Goal: Information Seeking & Learning: Learn about a topic

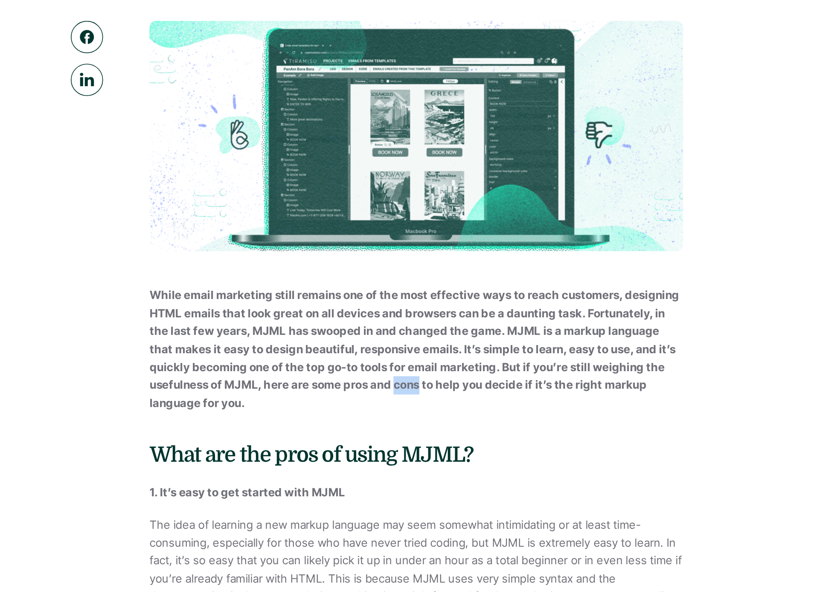
click at [411, 382] on strong "While email marketing still remains one of the most effective ways to reach cus…" at bounding box center [414, 361] width 324 height 74
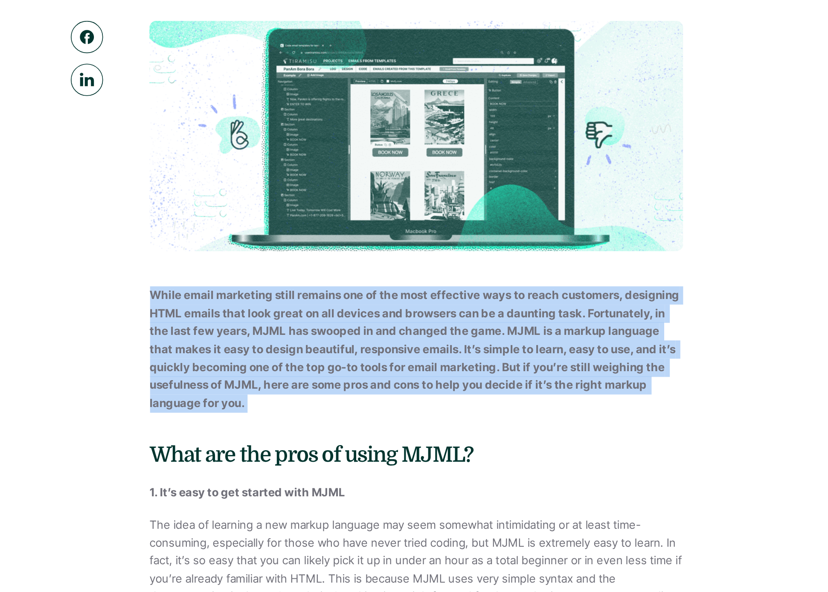
click at [443, 393] on p "While email marketing still remains one of the most effective ways to reach cus…" at bounding box center [414, 362] width 324 height 76
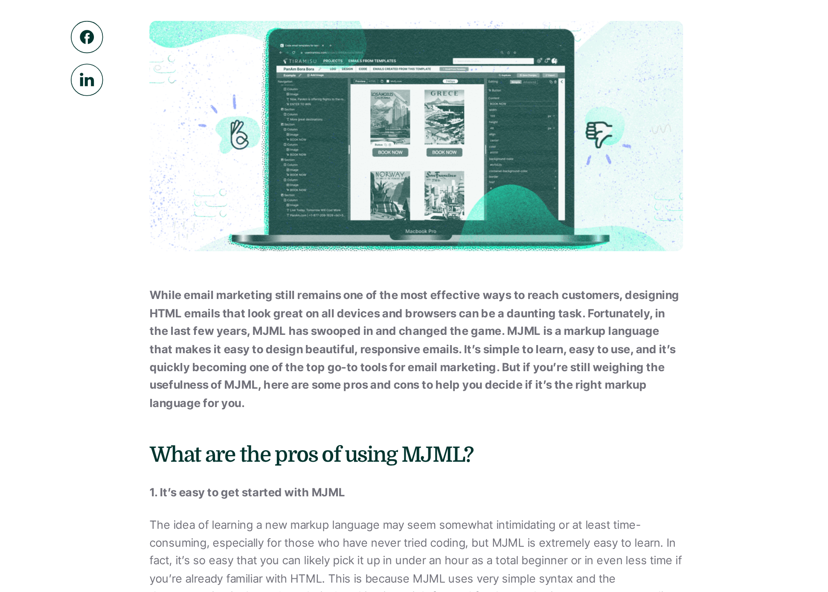
click at [443, 393] on p "While email marketing still remains one of the most effective ways to reach cus…" at bounding box center [414, 362] width 324 height 76
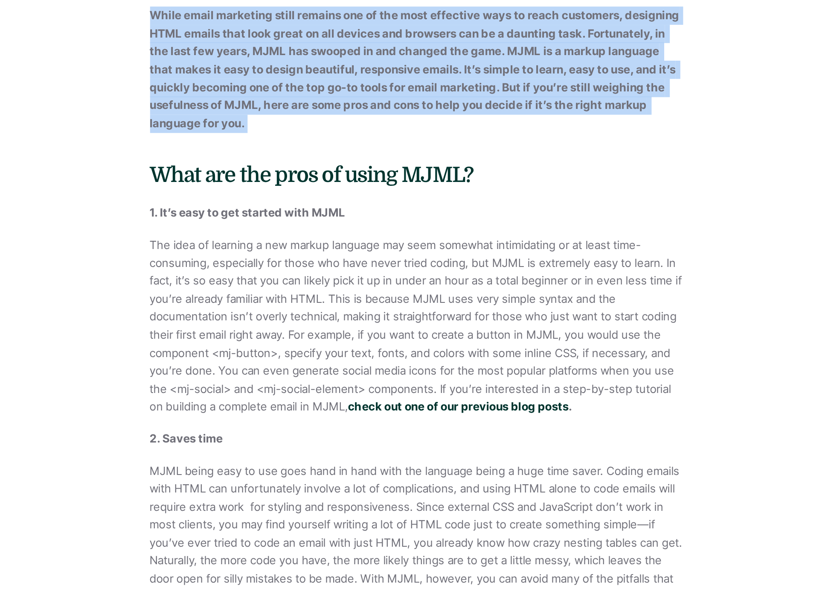
scroll to position [88, 0]
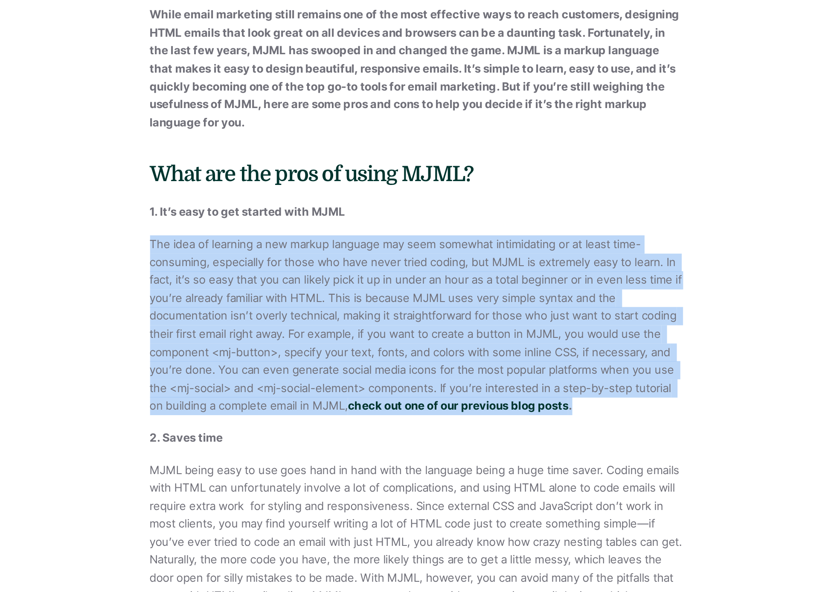
drag, startPoint x: 407, startPoint y: 372, endPoint x: 434, endPoint y: 452, distance: 84.5
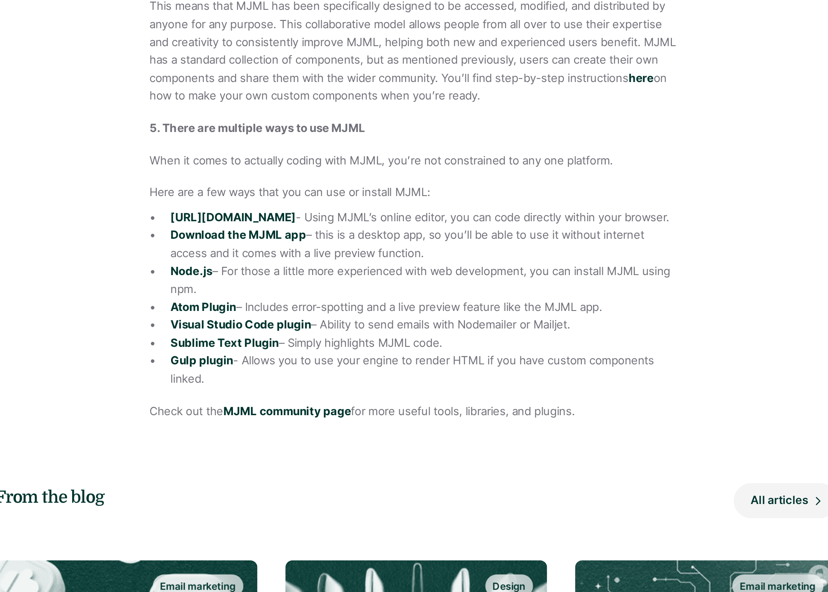
scroll to position [622, 0]
